Goal: Find contact information: Find contact information

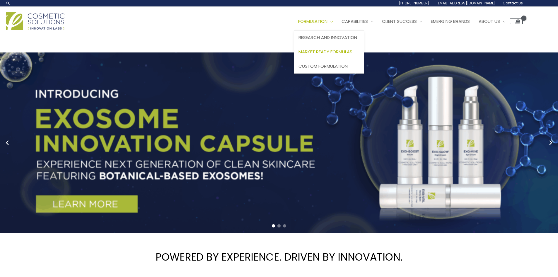
click at [347, 53] on span "Market Ready Formulas" at bounding box center [326, 52] width 54 height 6
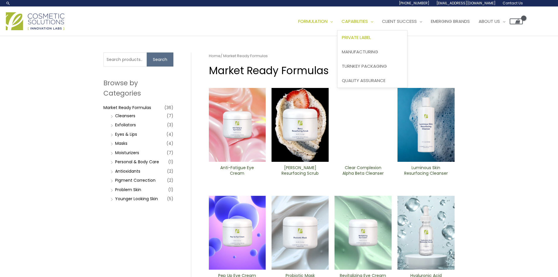
click at [371, 38] on span "Private Label" at bounding box center [356, 37] width 29 height 6
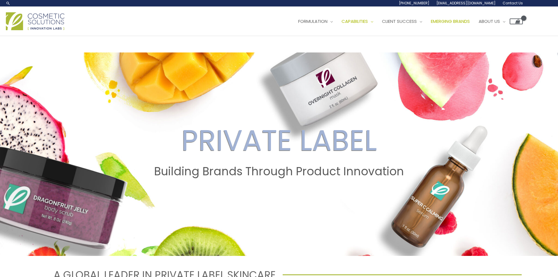
click at [448, 20] on span "Emerging Brands" at bounding box center [450, 21] width 39 height 6
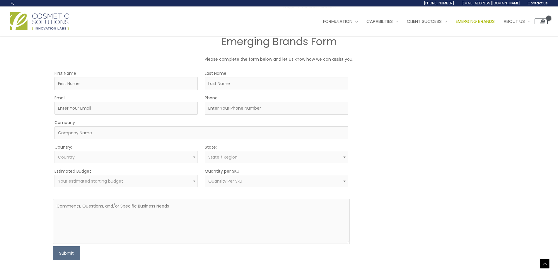
scroll to position [286, 0]
click at [194, 180] on span at bounding box center [194, 183] width 7 height 8
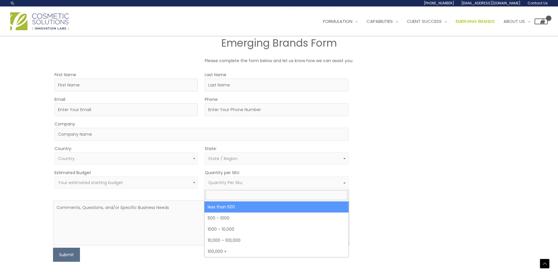
click at [247, 186] on span "Quantity Per Sku" at bounding box center [276, 182] width 143 height 12
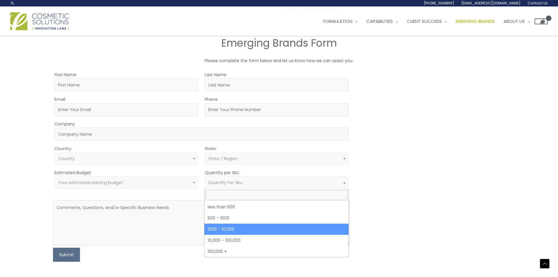
click at [132, 183] on span "Your estimated starting budget" at bounding box center [126, 183] width 137 height 6
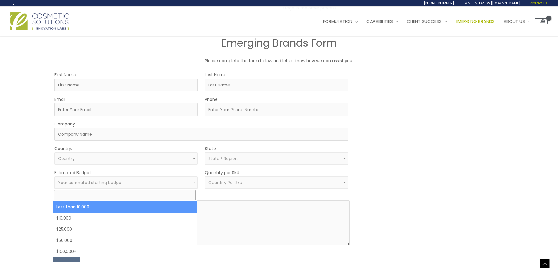
click at [538, 4] on span "Contact Us" at bounding box center [538, 3] width 20 height 5
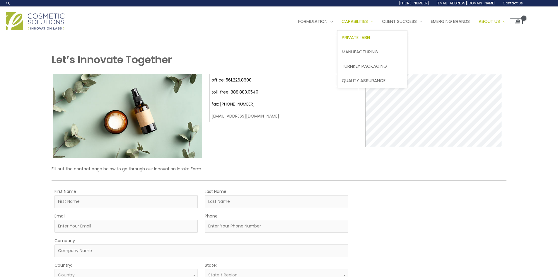
click at [366, 37] on span "Private Label" at bounding box center [356, 37] width 29 height 6
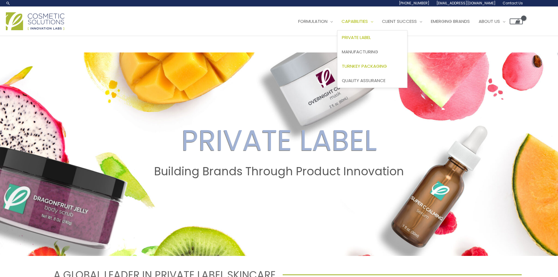
click at [370, 67] on span "Turnkey Packaging" at bounding box center [364, 66] width 45 height 6
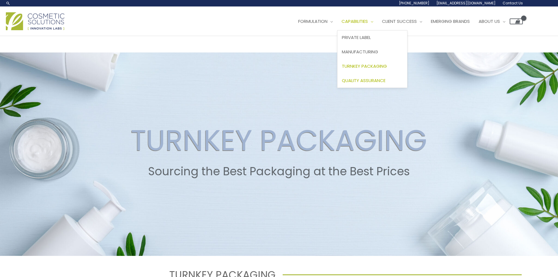
click at [376, 85] on link "Quality Assurance" at bounding box center [373, 80] width 70 height 14
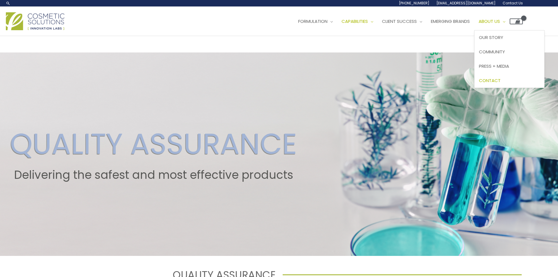
click at [501, 79] on span "Contact" at bounding box center [490, 80] width 22 height 6
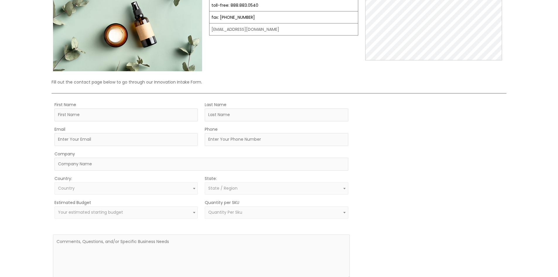
scroll to position [88, 0]
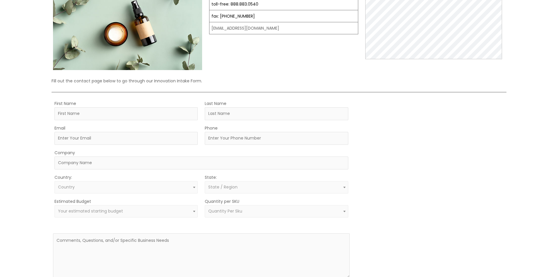
click at [235, 211] on span "Quantity Per Sku" at bounding box center [225, 211] width 34 height 6
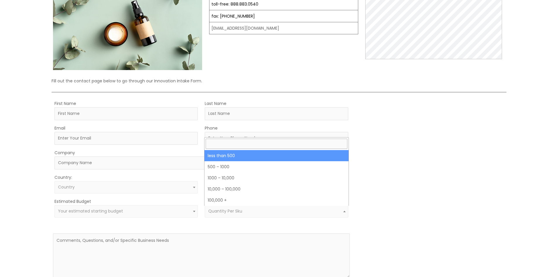
click at [235, 211] on span "Quantity Per Sku" at bounding box center [225, 211] width 34 height 6
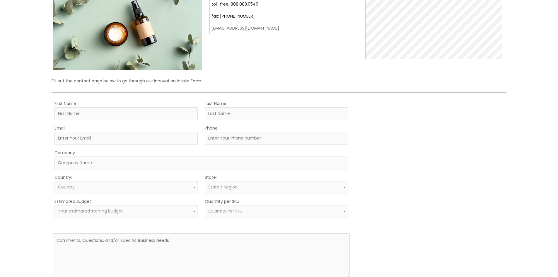
click at [174, 208] on span "Your estimated starting budget" at bounding box center [126, 211] width 143 height 12
click at [440, 193] on div "MOQ TRIGGER STEP 2 TRIGGER" at bounding box center [431, 197] width 148 height 195
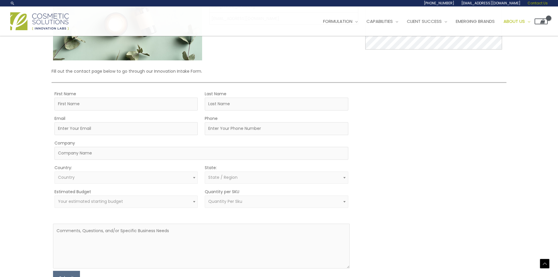
scroll to position [0, 0]
